Goal: Task Accomplishment & Management: Manage account settings

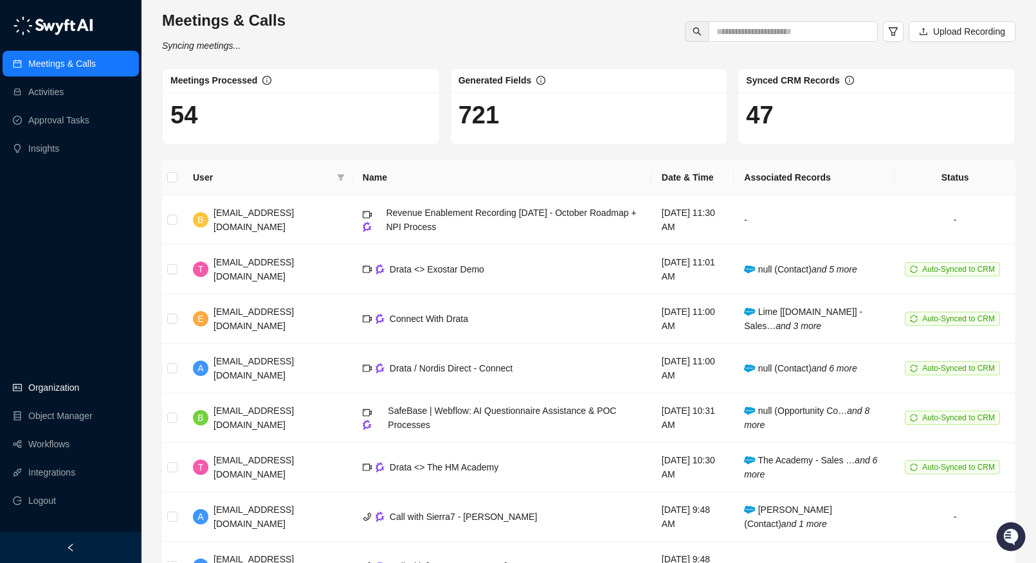
click at [50, 394] on link "Organization" at bounding box center [53, 388] width 51 height 26
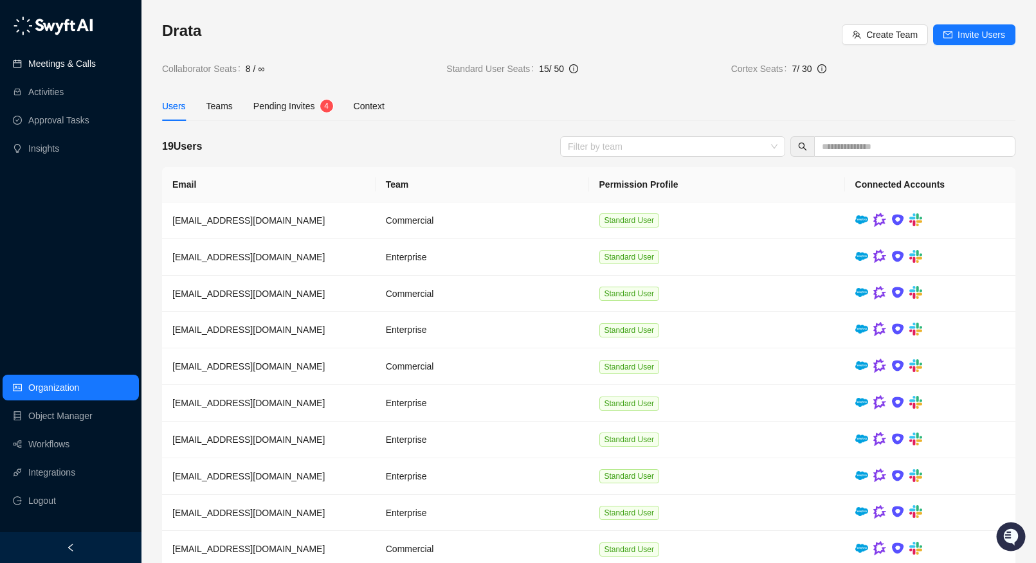
click at [96, 59] on link "Meetings & Calls" at bounding box center [62, 64] width 68 height 26
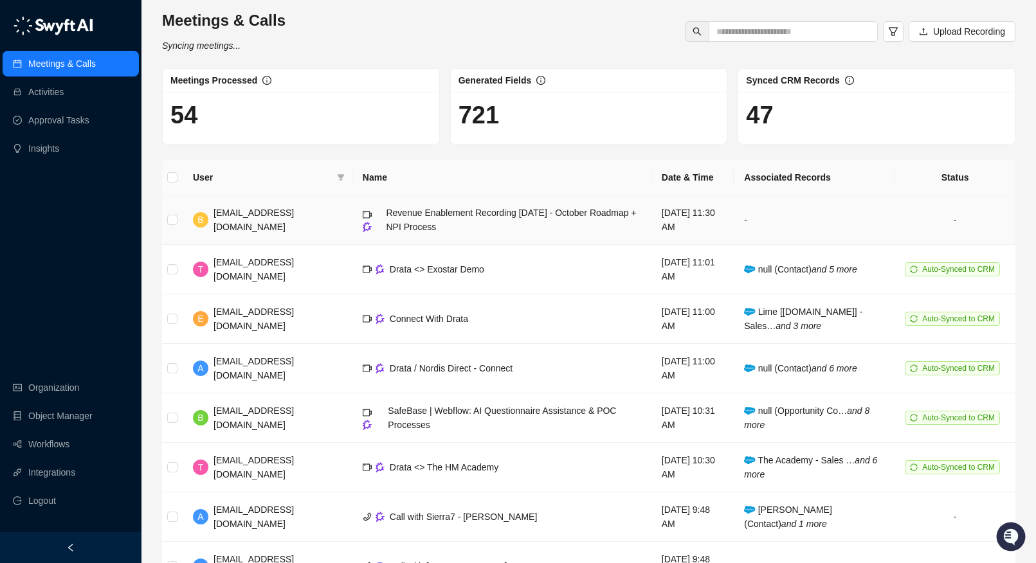
click at [565, 235] on td "Revenue Enablement Recording [DATE] - October Roadmap + NPI Process" at bounding box center [501, 221] width 299 height 50
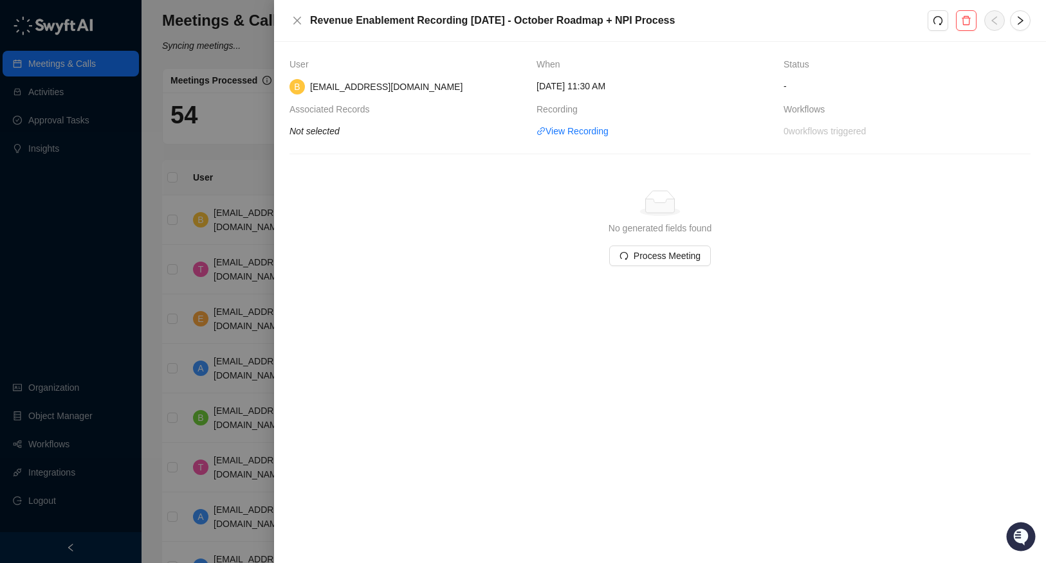
click at [182, 174] on div at bounding box center [523, 281] width 1046 height 563
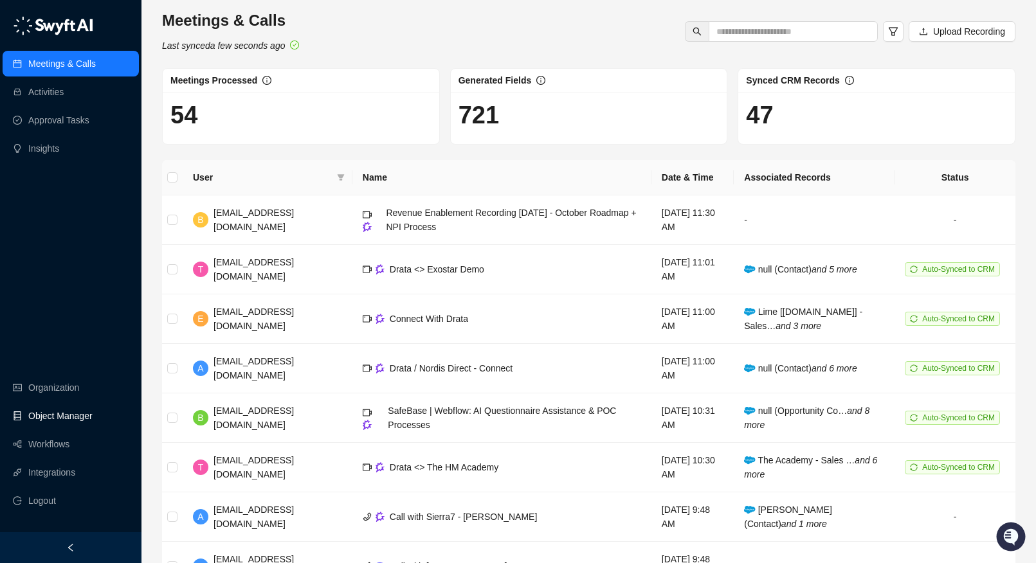
click at [50, 409] on link "Object Manager" at bounding box center [60, 416] width 64 height 26
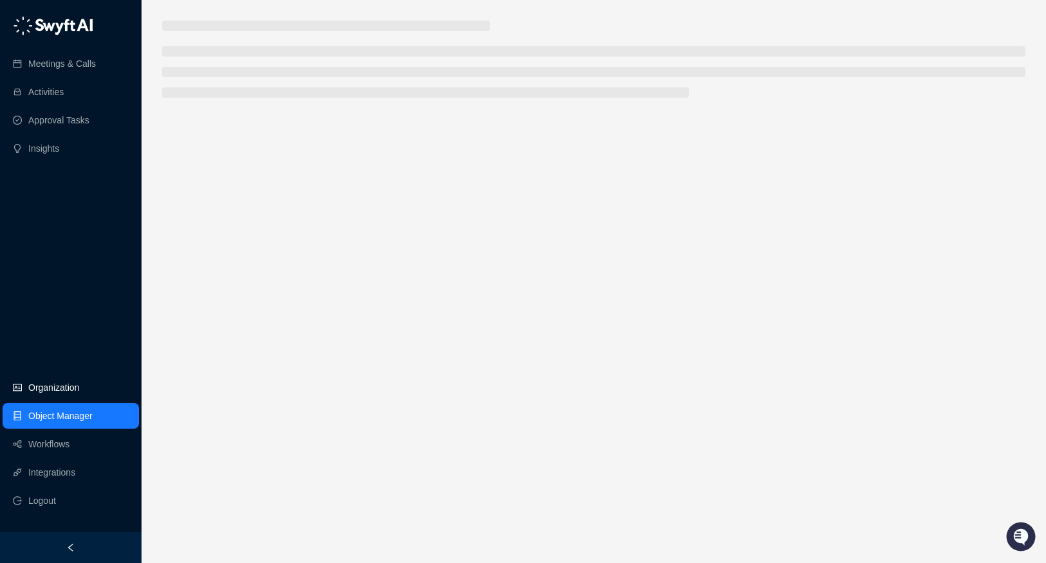
click at [49, 397] on link "Organization" at bounding box center [53, 388] width 51 height 26
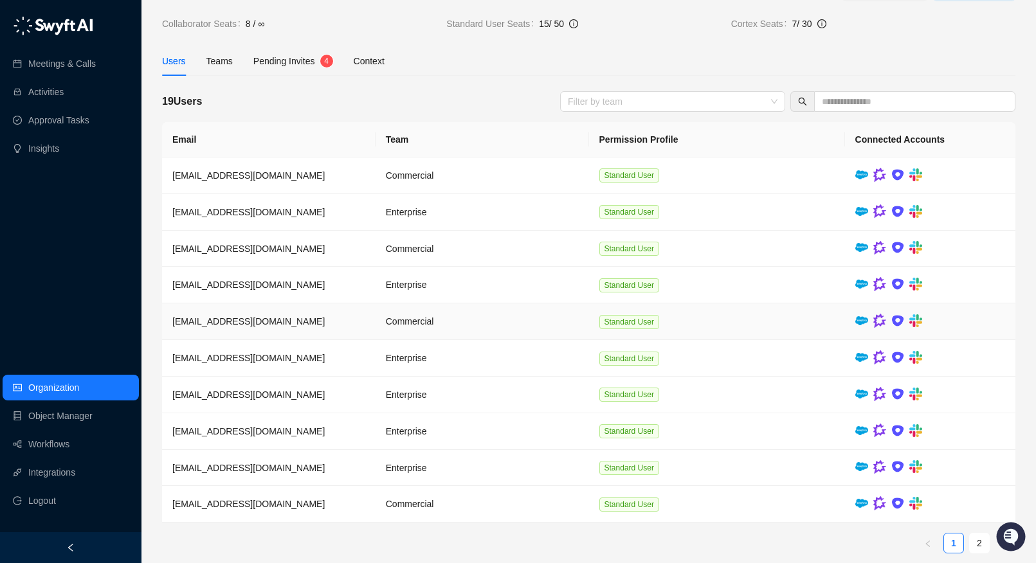
scroll to position [56, 0]
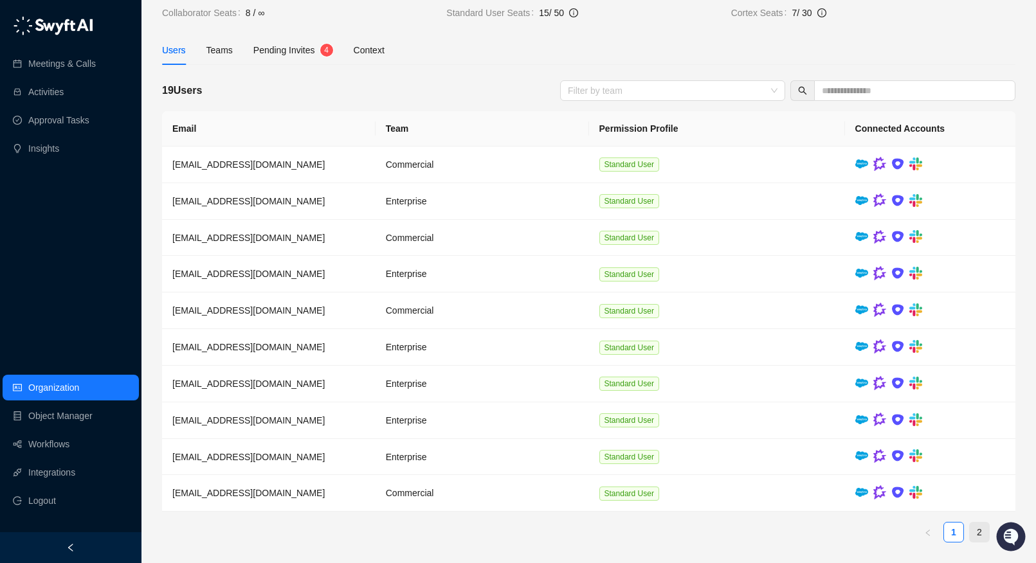
click at [972, 524] on link "2" at bounding box center [979, 532] width 19 height 19
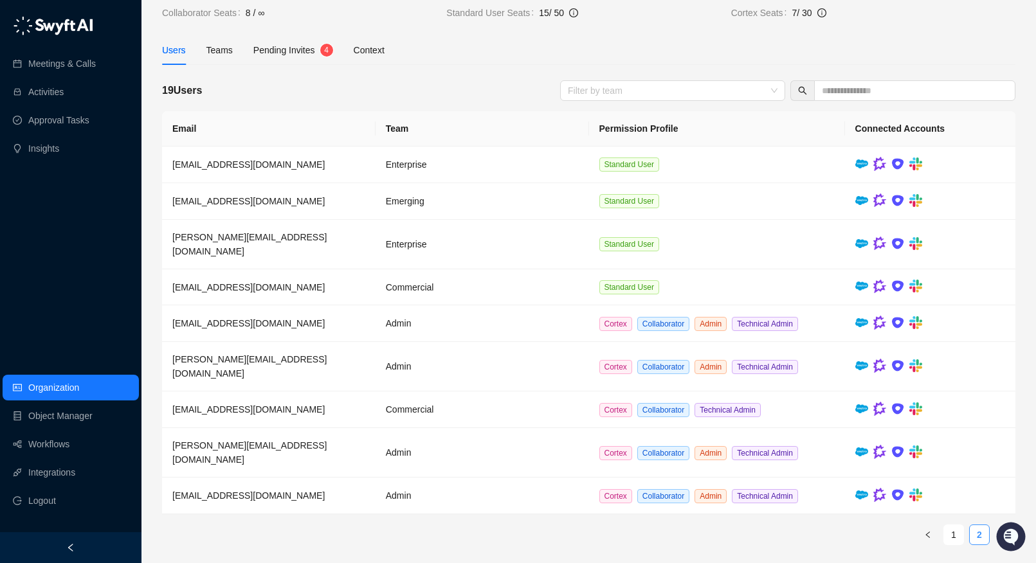
scroll to position [19, 0]
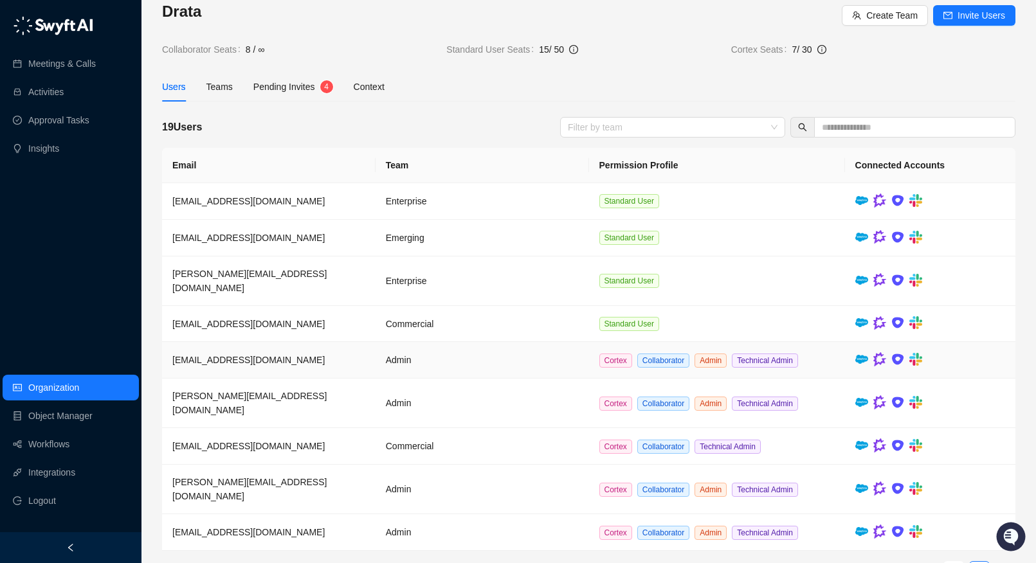
click at [232, 355] on span "[EMAIL_ADDRESS][DOMAIN_NAME]" at bounding box center [248, 360] width 152 height 10
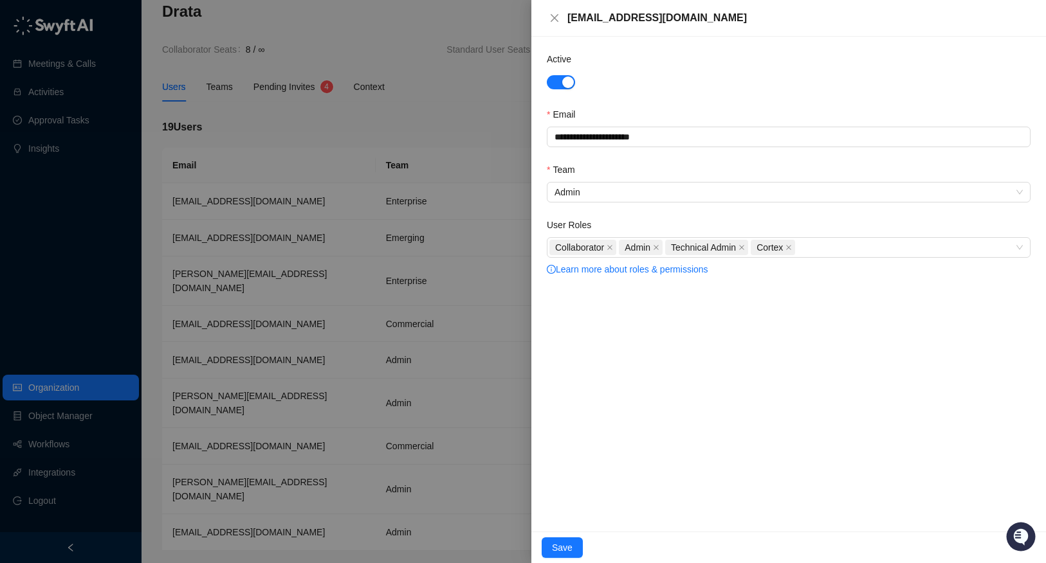
click at [452, 278] on div at bounding box center [523, 281] width 1046 height 563
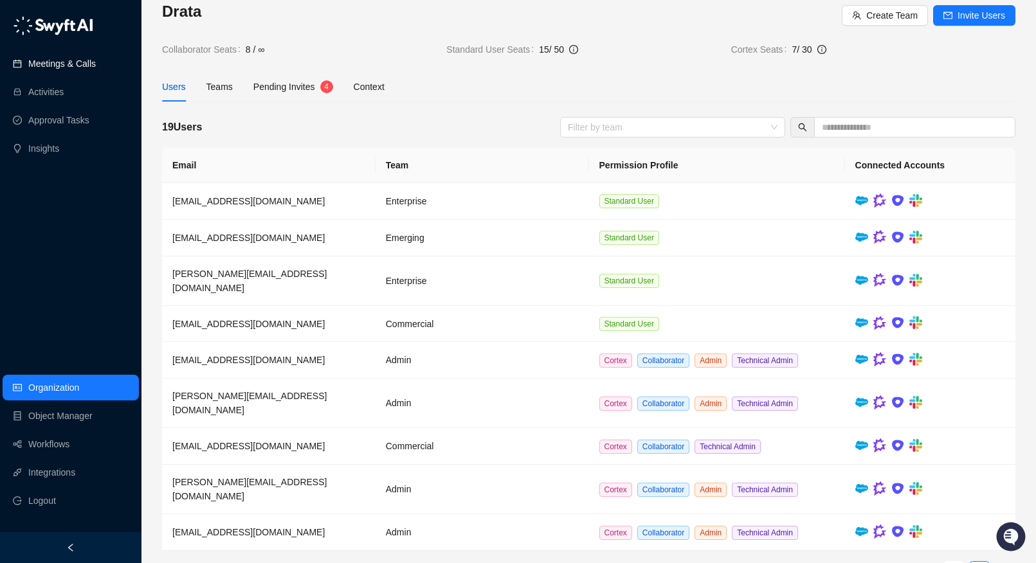
click at [90, 68] on link "Meetings & Calls" at bounding box center [62, 64] width 68 height 26
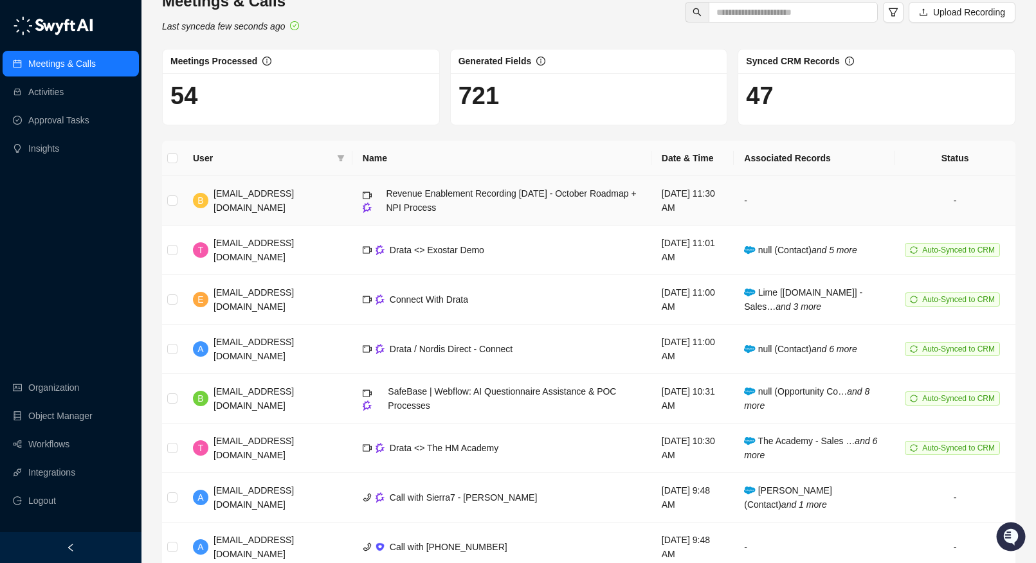
click at [440, 215] on td "Revenue Enablement Recording [DATE] - October Roadmap + NPI Process" at bounding box center [501, 201] width 299 height 50
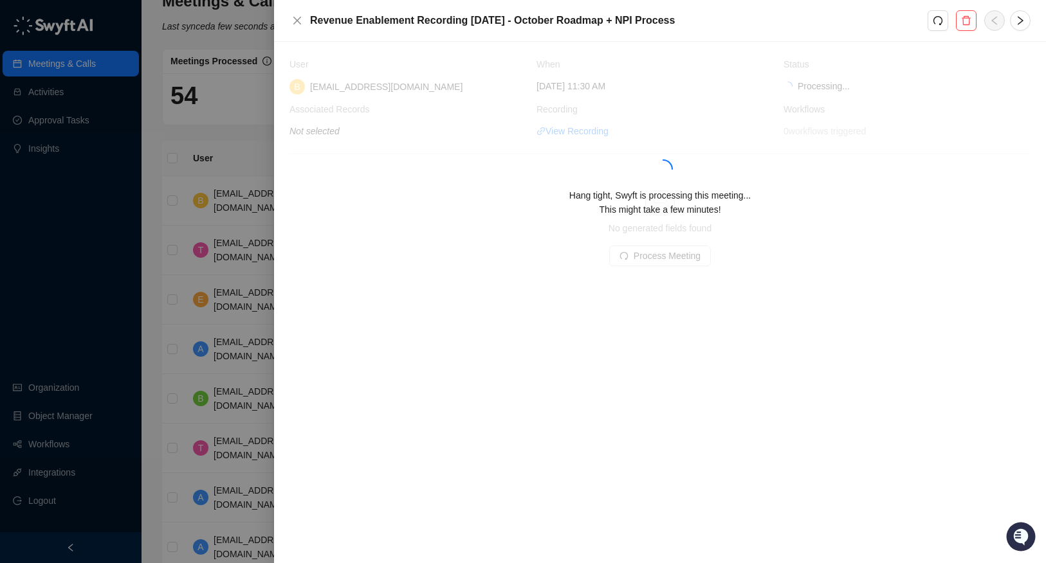
click at [212, 203] on div at bounding box center [523, 281] width 1046 height 563
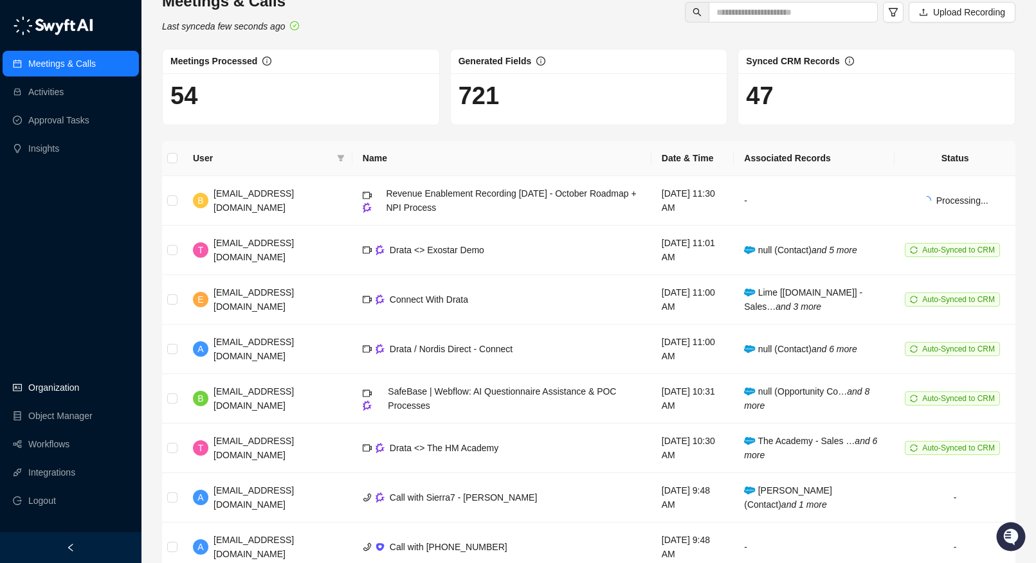
click at [68, 396] on link "Organization" at bounding box center [53, 388] width 51 height 26
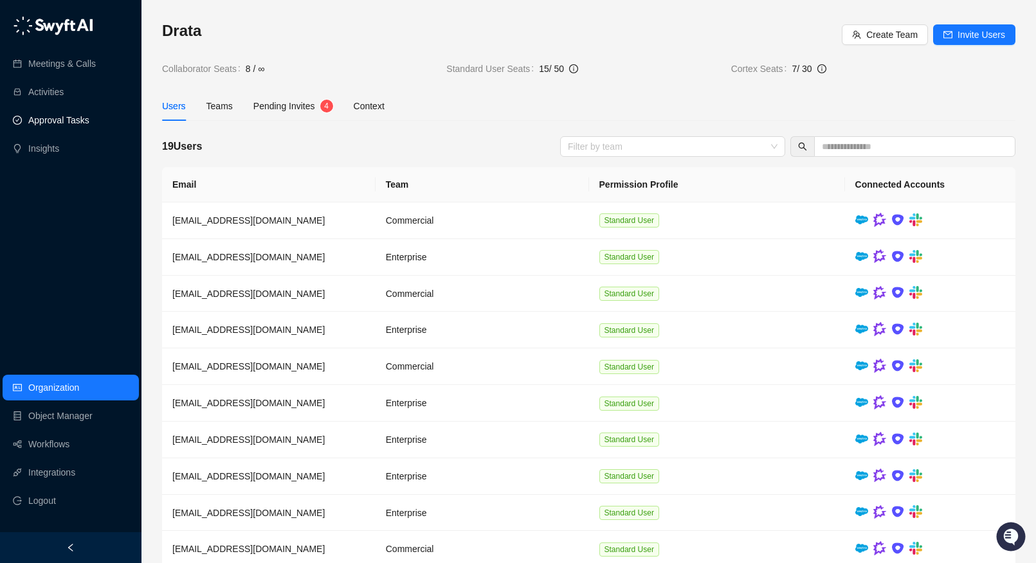
click at [57, 114] on link "Approval Tasks" at bounding box center [58, 120] width 61 height 26
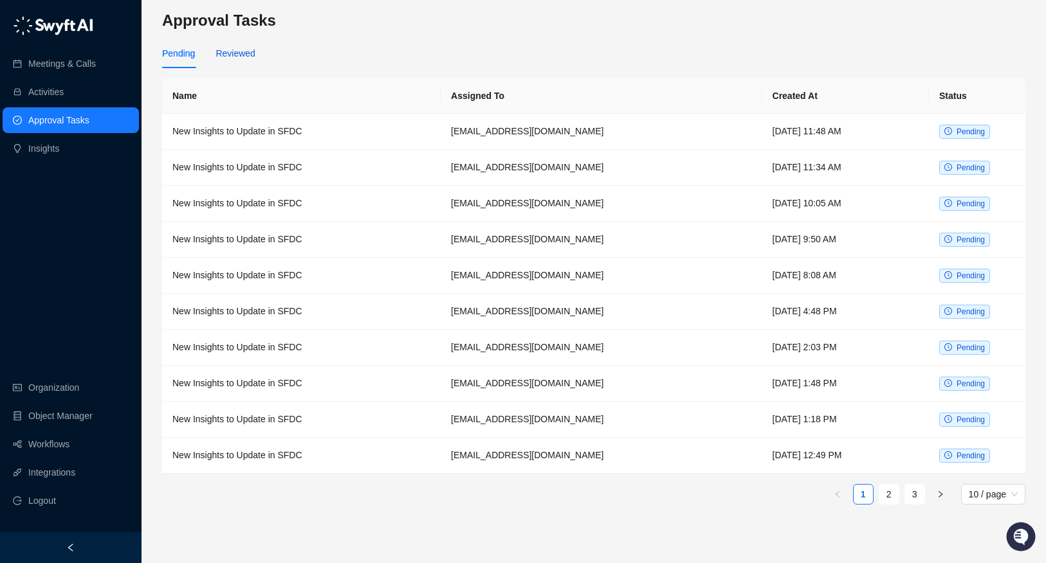
click at [228, 51] on div "Reviewed" at bounding box center [234, 53] width 39 height 14
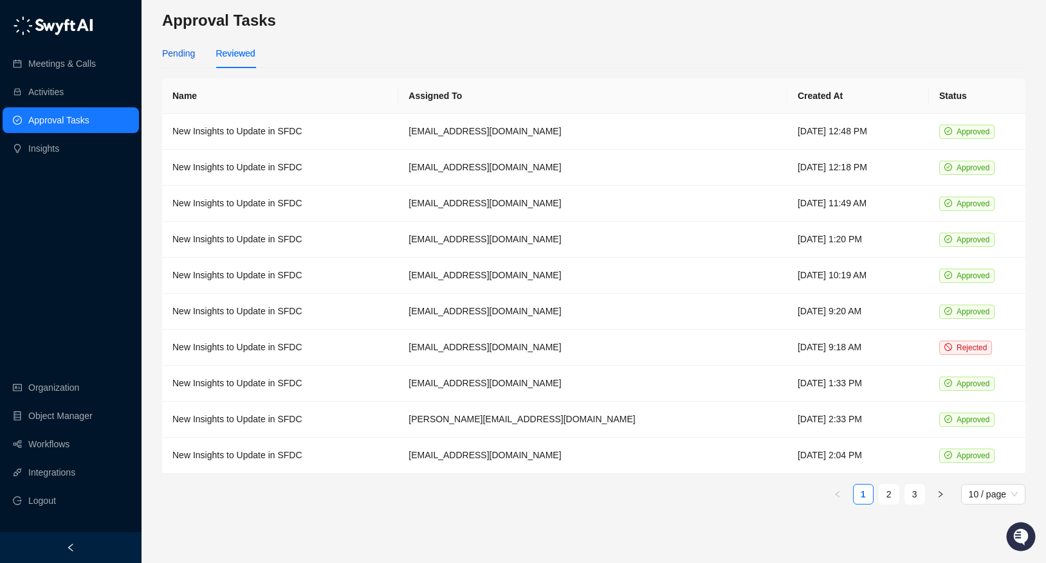
click at [188, 51] on div "Pending" at bounding box center [178, 53] width 33 height 14
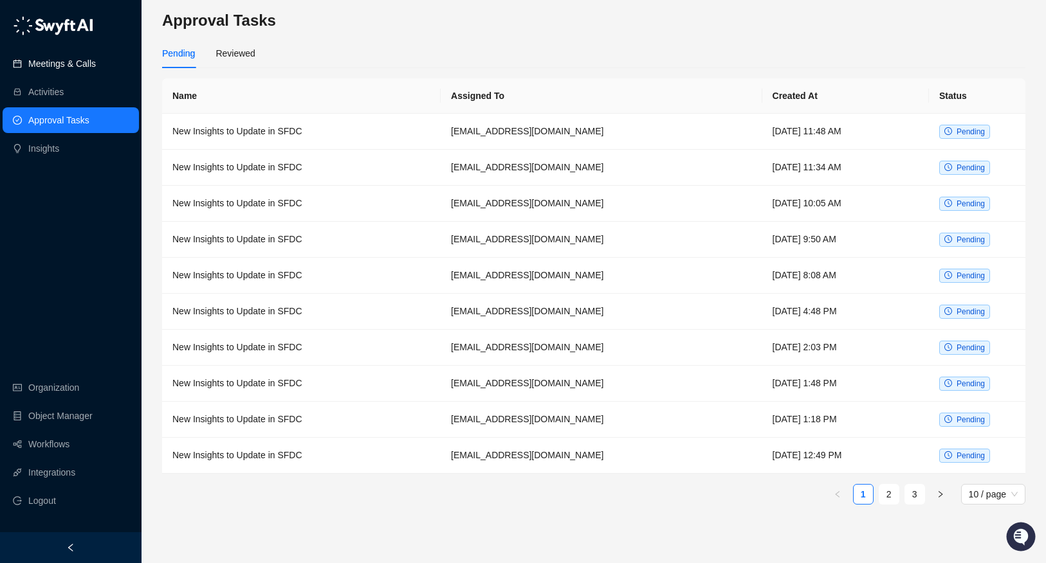
click at [96, 53] on link "Meetings & Calls" at bounding box center [62, 64] width 68 height 26
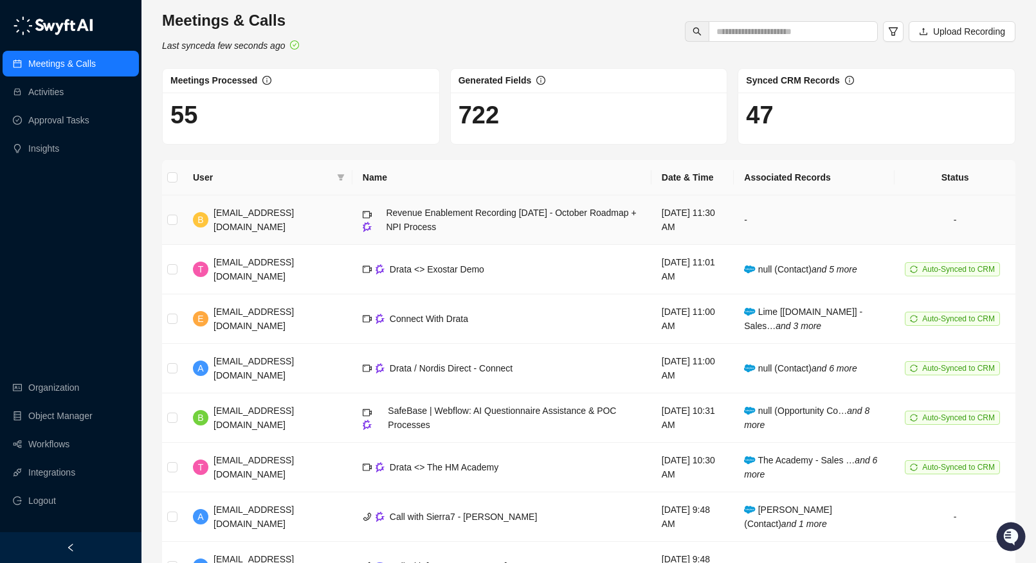
click at [389, 230] on span "Revenue Enablement Recording [DATE] - October Roadmap + NPI Process" at bounding box center [511, 220] width 250 height 24
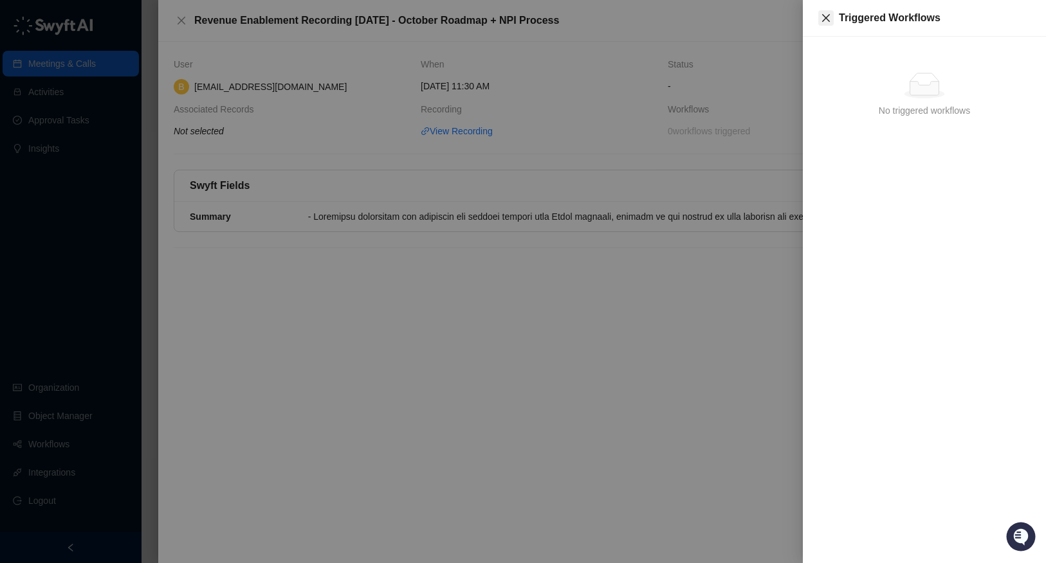
click at [821, 15] on icon "close" at bounding box center [826, 18] width 10 height 10
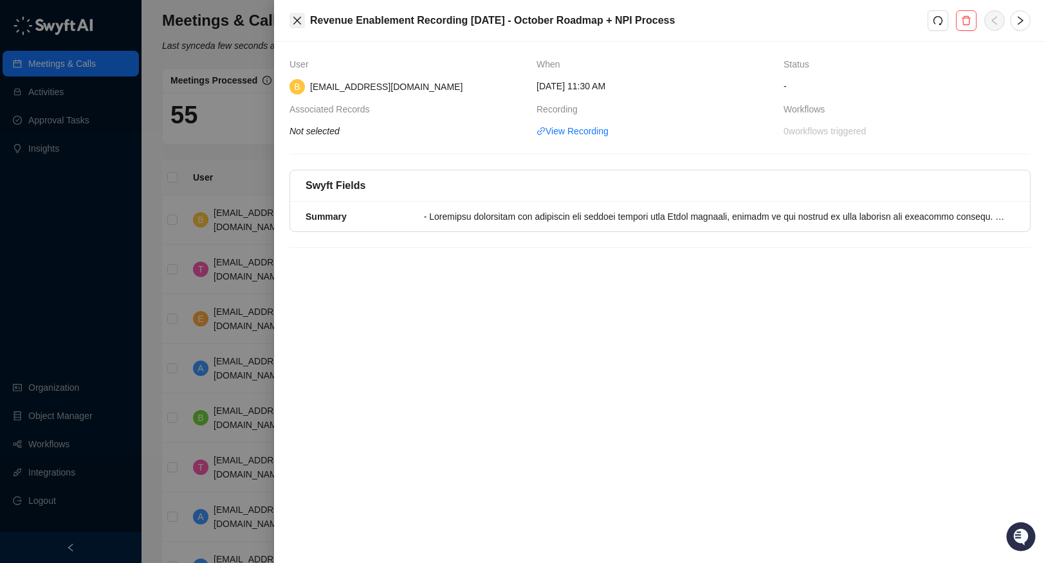
click at [293, 19] on icon "close" at bounding box center [297, 20] width 10 height 10
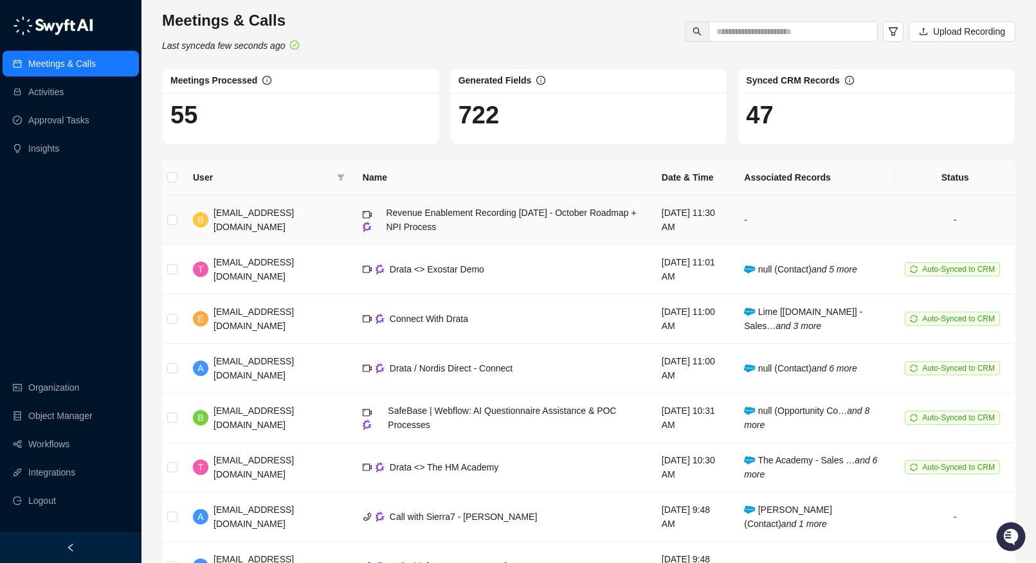
click at [459, 201] on td "Revenue Enablement Recording [DATE] - October Roadmap + NPI Process" at bounding box center [501, 221] width 299 height 50
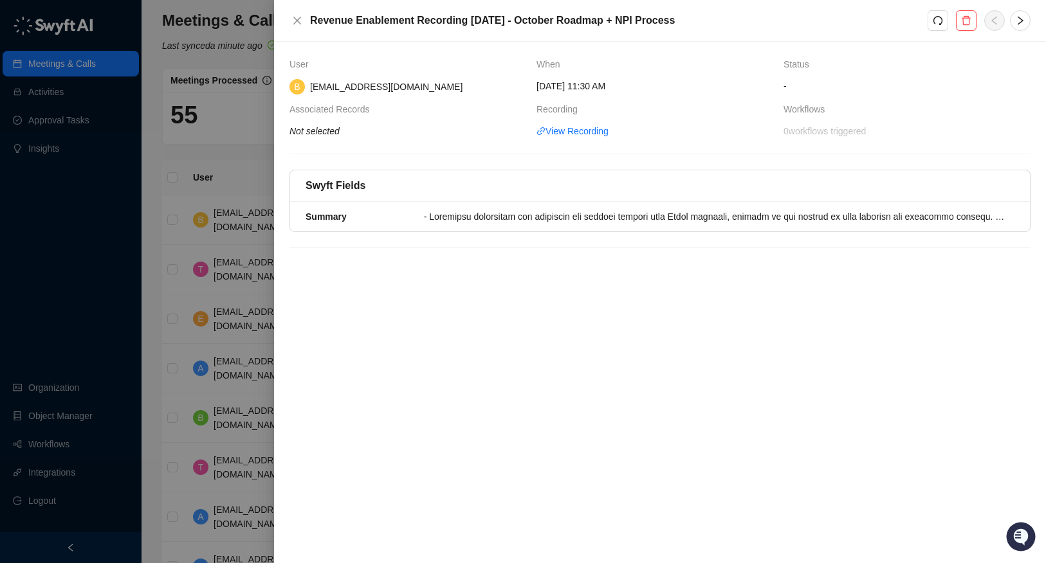
click at [807, 131] on span "0 workflows triggered" at bounding box center [906, 131] width 247 height 14
click at [799, 67] on span "Status" at bounding box center [799, 64] width 32 height 14
click at [301, 21] on icon "close" at bounding box center [297, 20] width 10 height 10
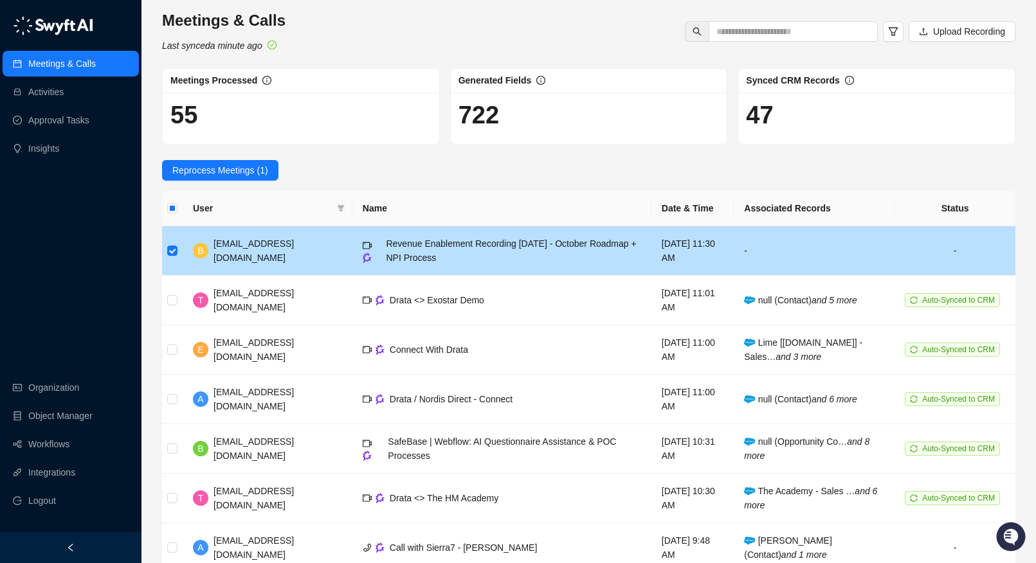
click at [386, 244] on span "Revenue Enablement Recording [DATE] - October Roadmap + NPI Process" at bounding box center [511, 251] width 250 height 24
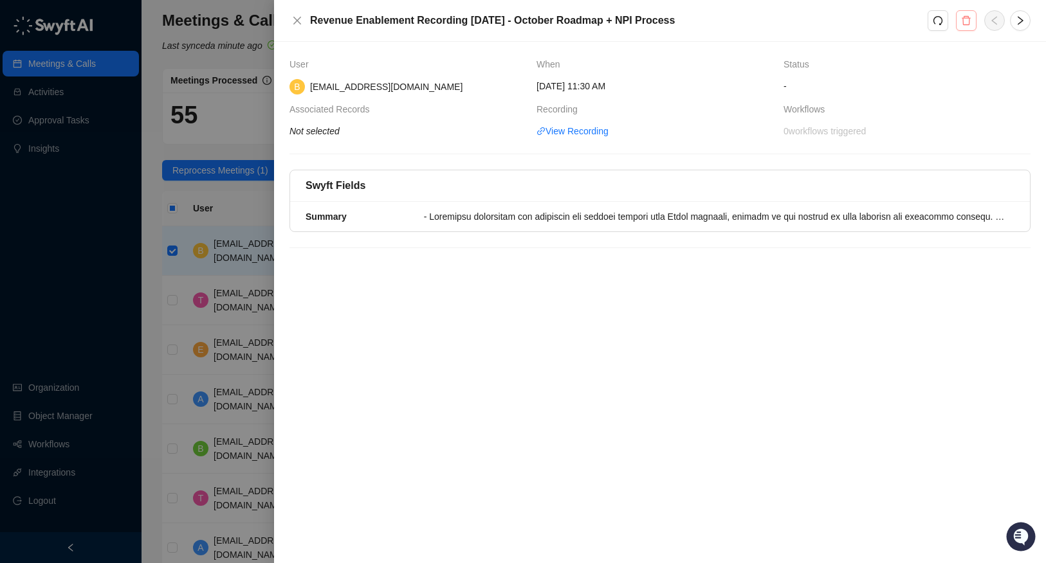
click at [971, 18] on icon "delete" at bounding box center [966, 20] width 10 height 10
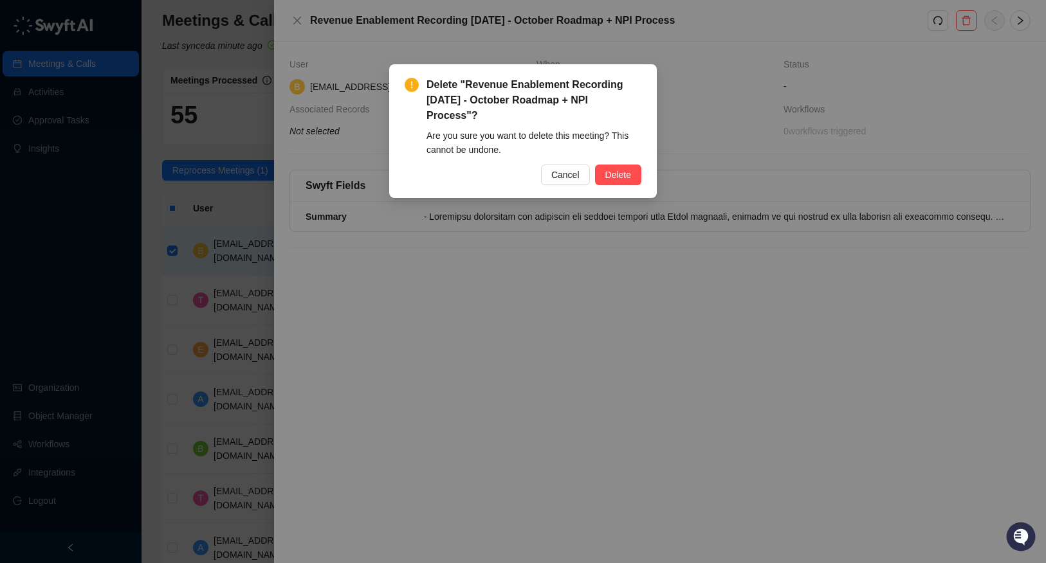
click at [596, 219] on div "Delete "Revenue Enablement Recording [DATE] - October Roadmap + NPI Process"? A…" at bounding box center [523, 281] width 1046 height 563
click at [564, 181] on span "Cancel" at bounding box center [565, 175] width 28 height 14
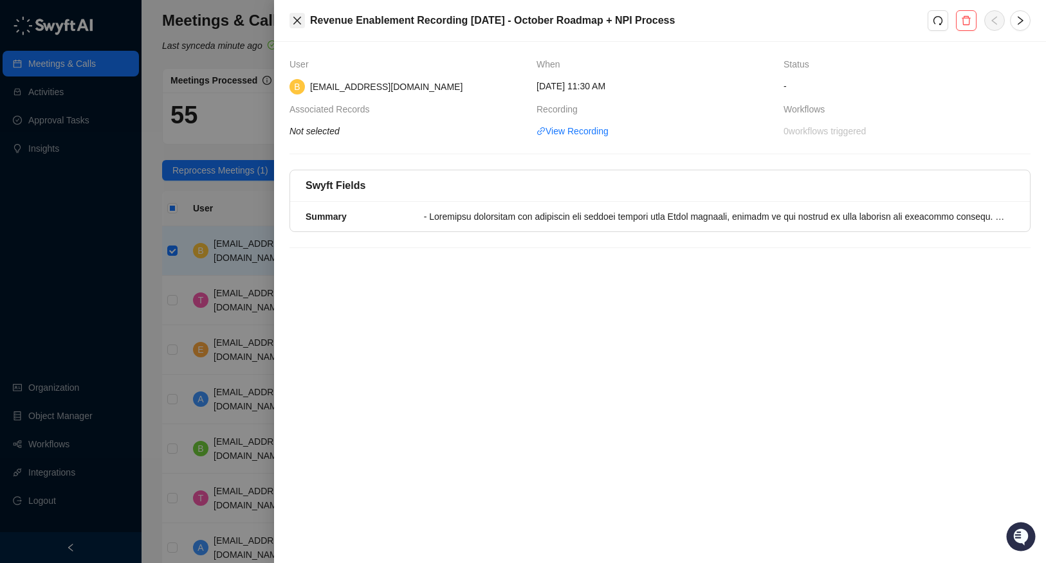
click at [298, 24] on icon "close" at bounding box center [297, 20] width 10 height 10
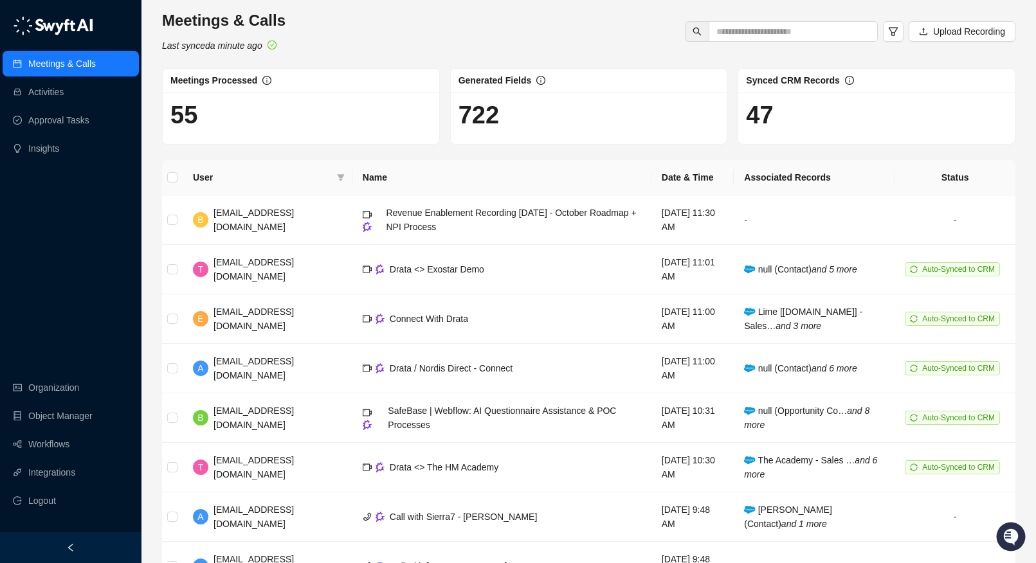
click at [83, 274] on div "Meetings & Calls Activities Approval Tasks Insights Organization Object Manager…" at bounding box center [70, 266] width 141 height 533
click at [85, 283] on div "Meetings & Calls Activities Approval Tasks Insights Organization Object Manager…" at bounding box center [70, 266] width 141 height 533
click at [68, 125] on link "Approval Tasks" at bounding box center [58, 120] width 61 height 26
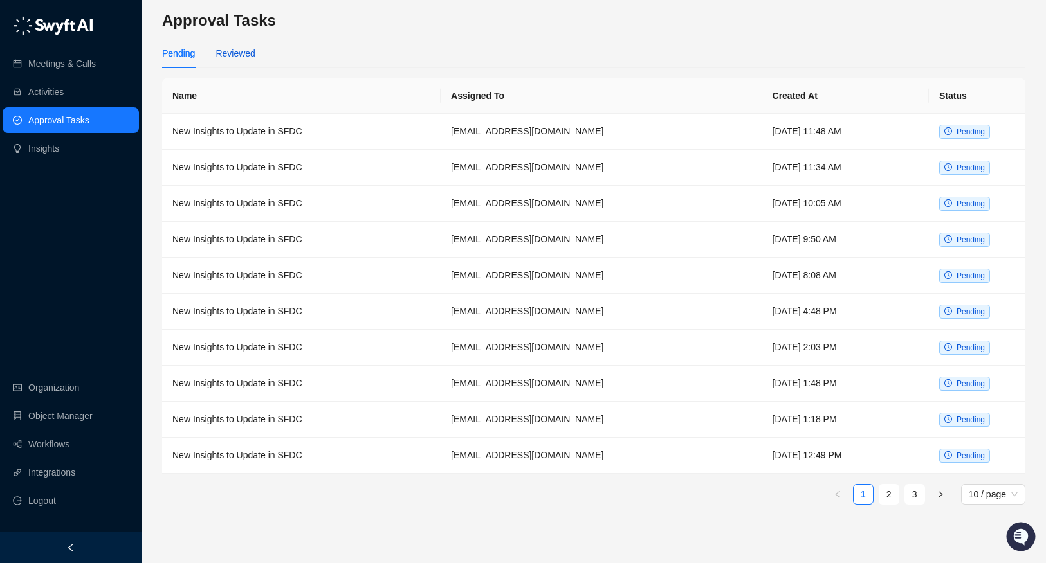
click at [246, 57] on div "Reviewed" at bounding box center [234, 53] width 39 height 14
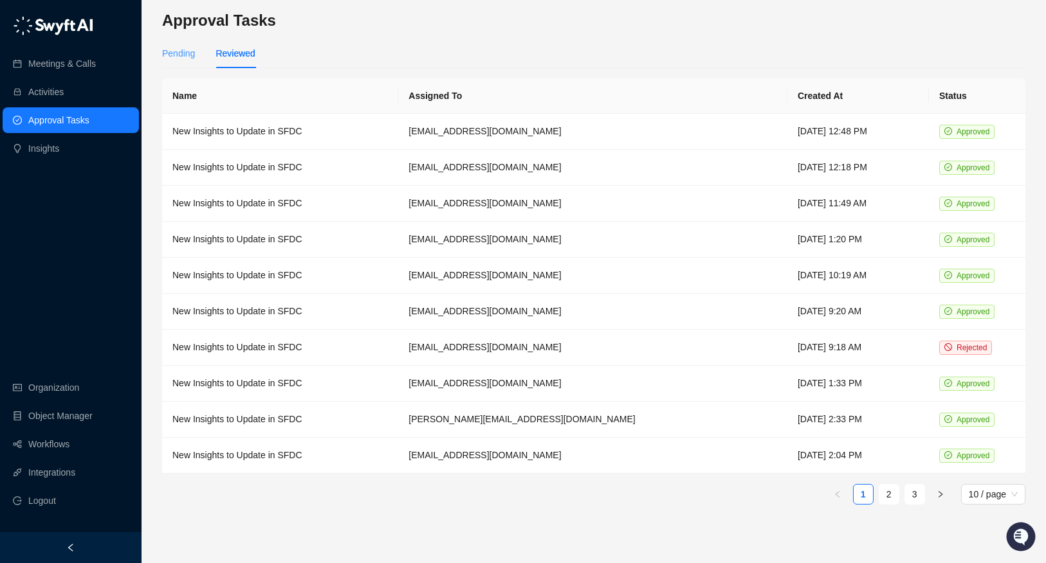
click at [178, 61] on div "Pending" at bounding box center [178, 54] width 33 height 30
